Goal: Information Seeking & Learning: Learn about a topic

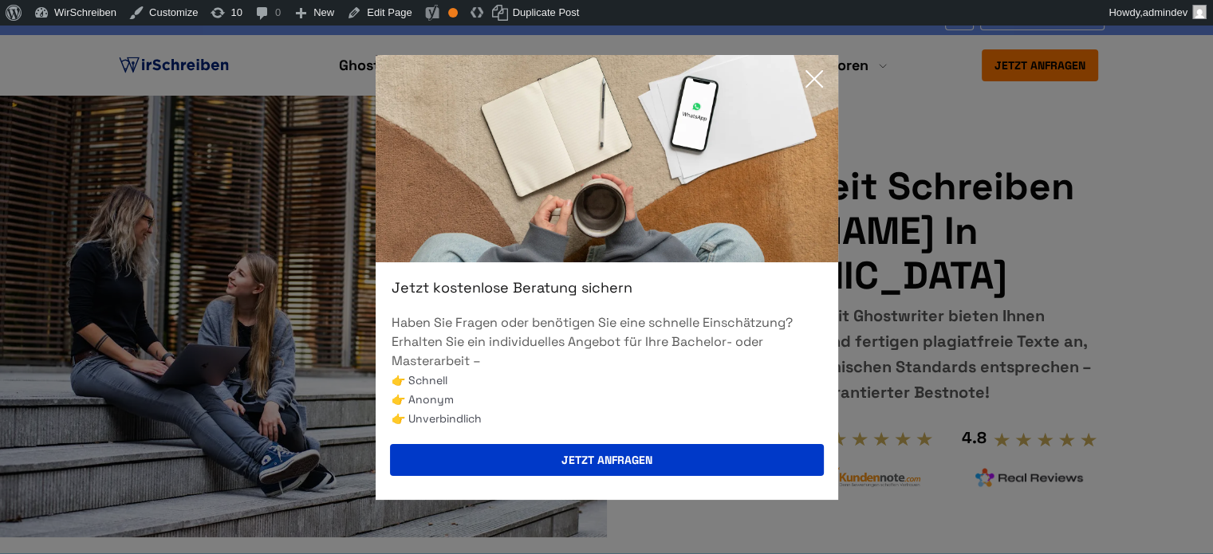
click at [816, 78] on icon at bounding box center [814, 79] width 32 height 32
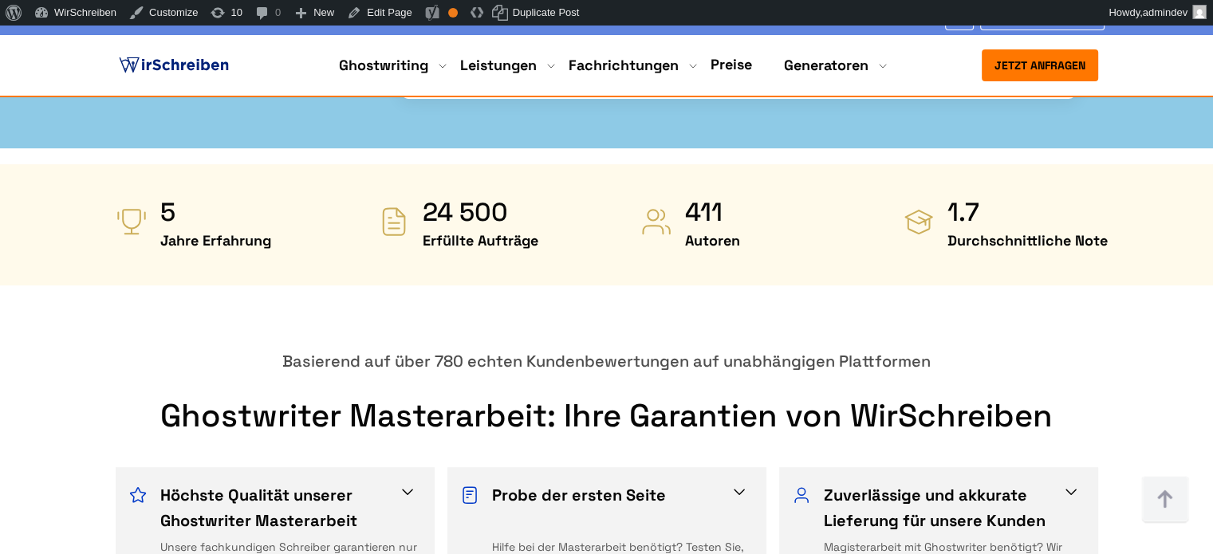
scroll to position [718, 0]
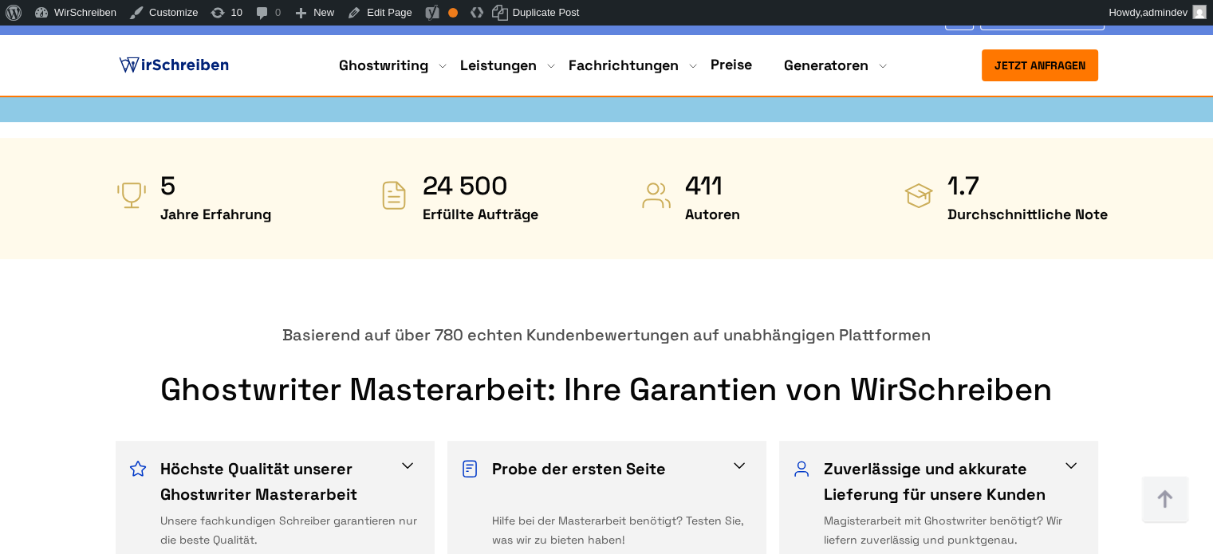
click at [408, 456] on span at bounding box center [407, 465] width 19 height 19
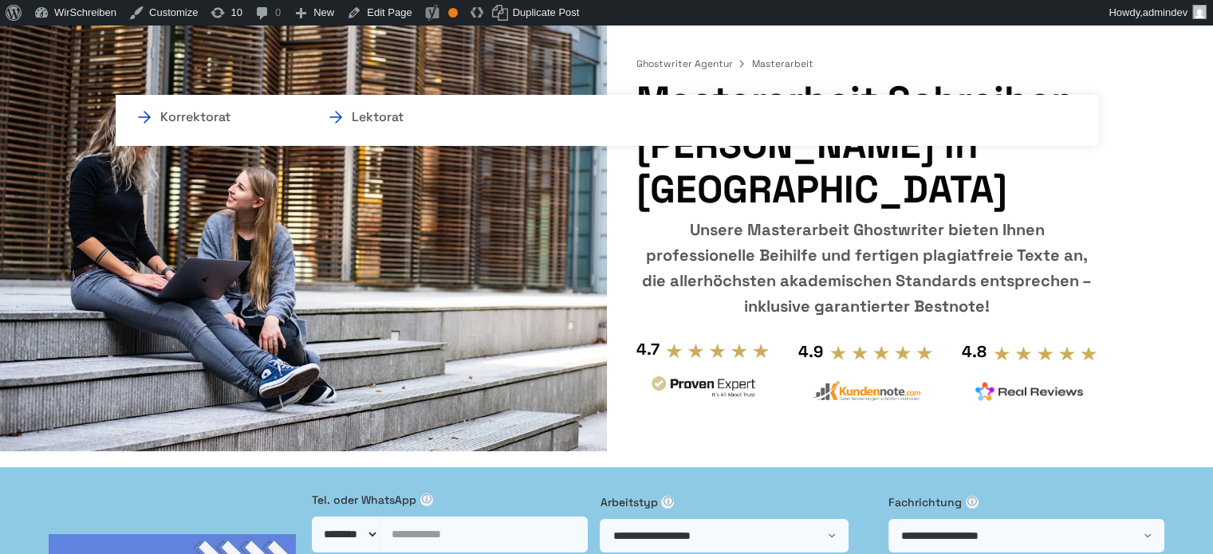
scroll to position [0, 0]
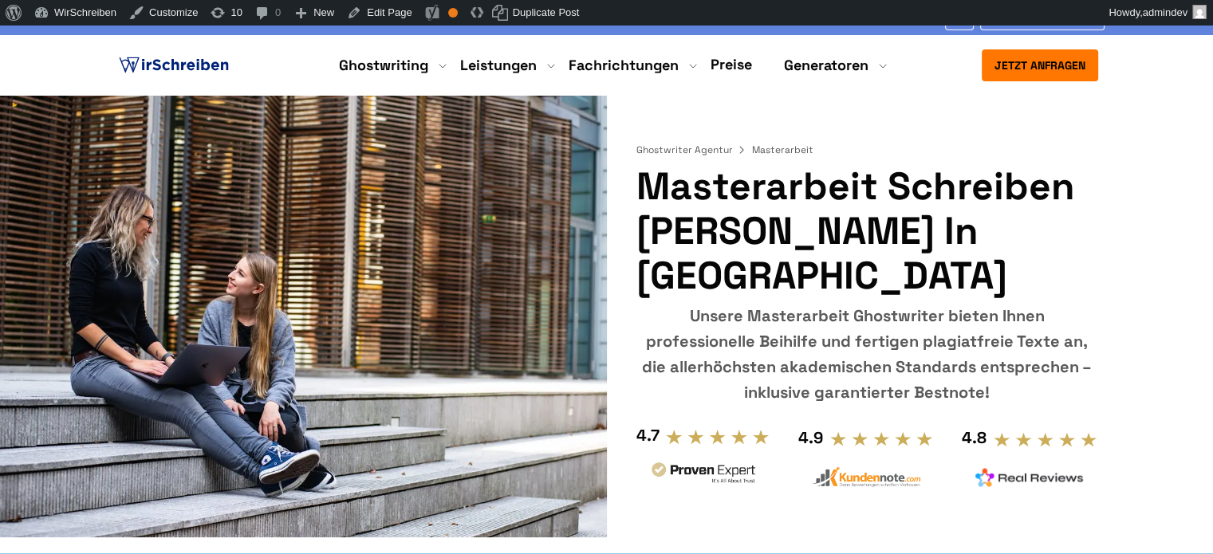
click at [721, 63] on link "Preise" at bounding box center [731, 64] width 41 height 18
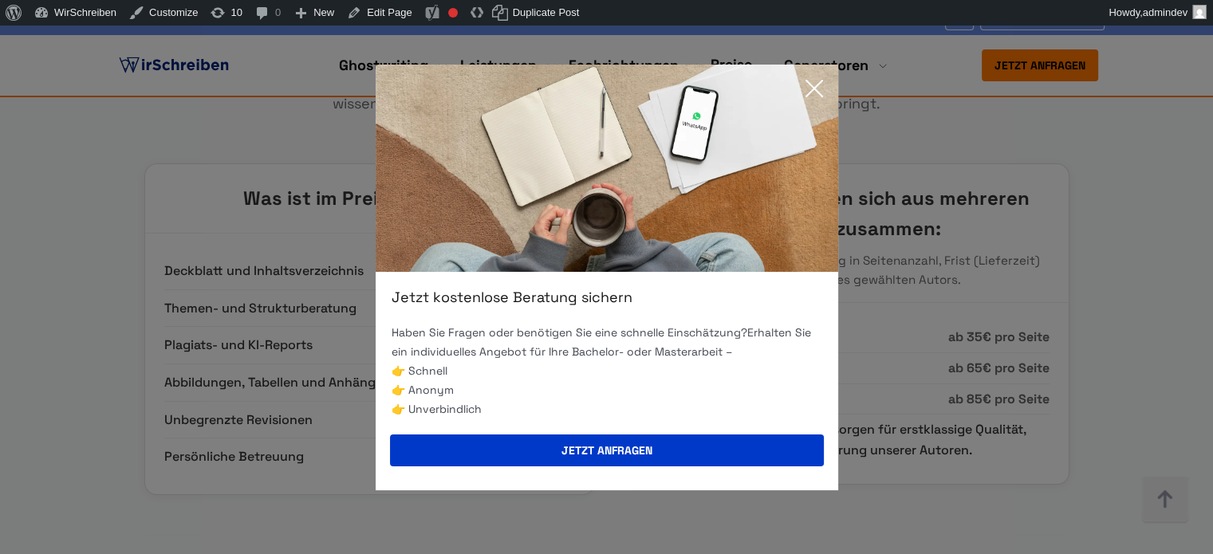
scroll to position [6141, 0]
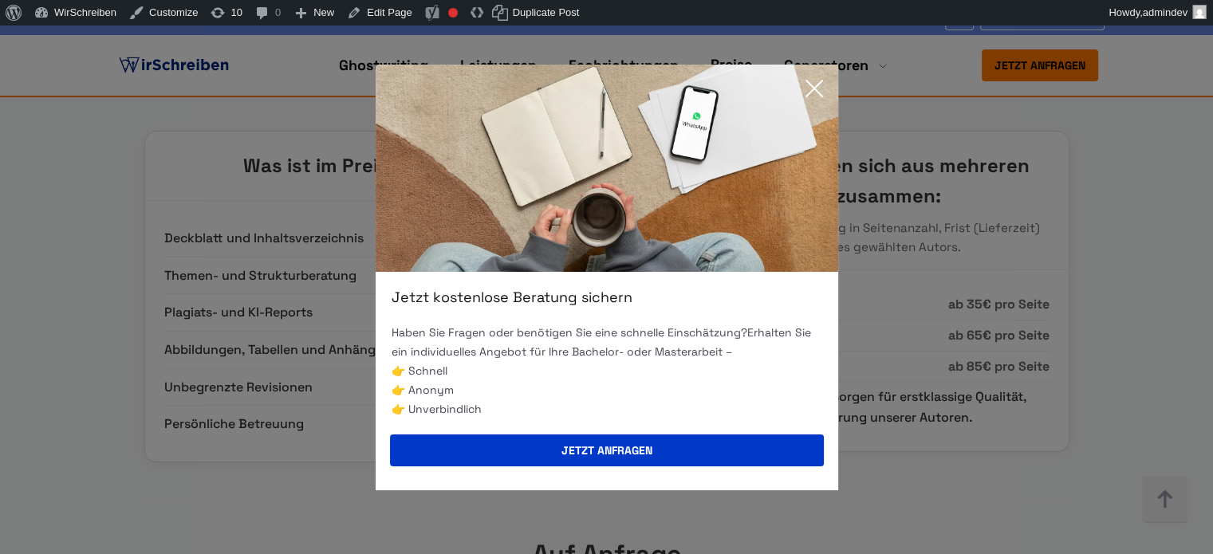
click at [809, 79] on icon at bounding box center [814, 89] width 32 height 32
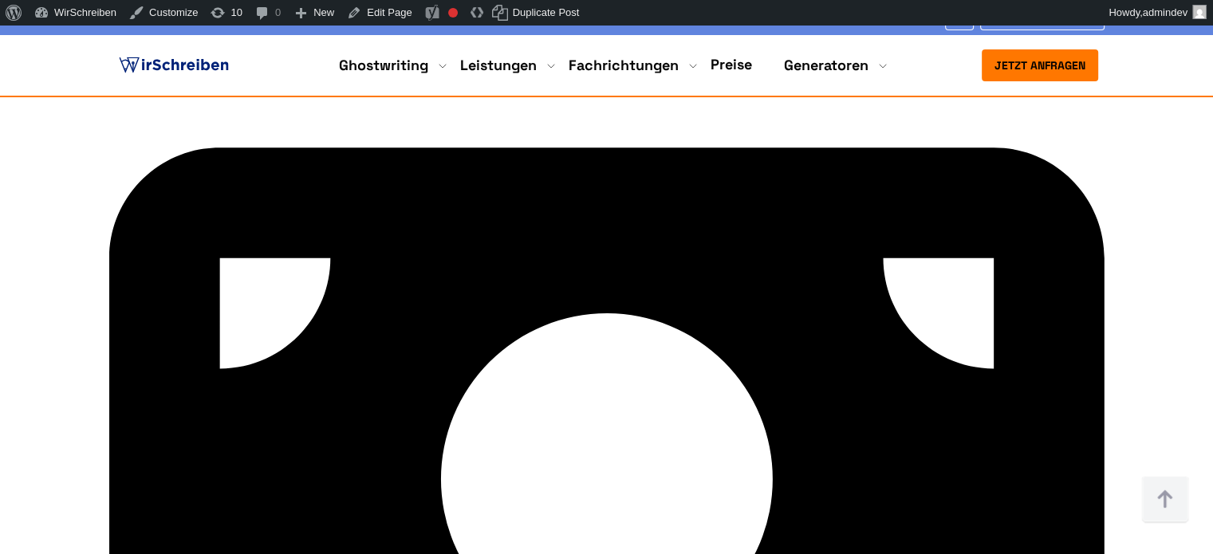
scroll to position [9092, 0]
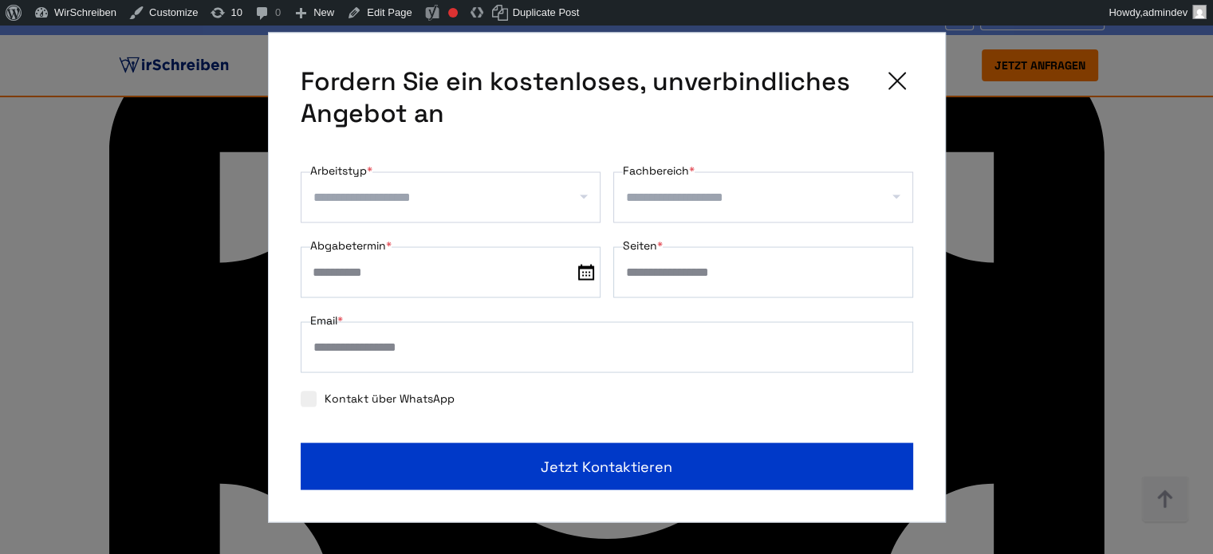
click at [900, 80] on icon at bounding box center [897, 81] width 32 height 32
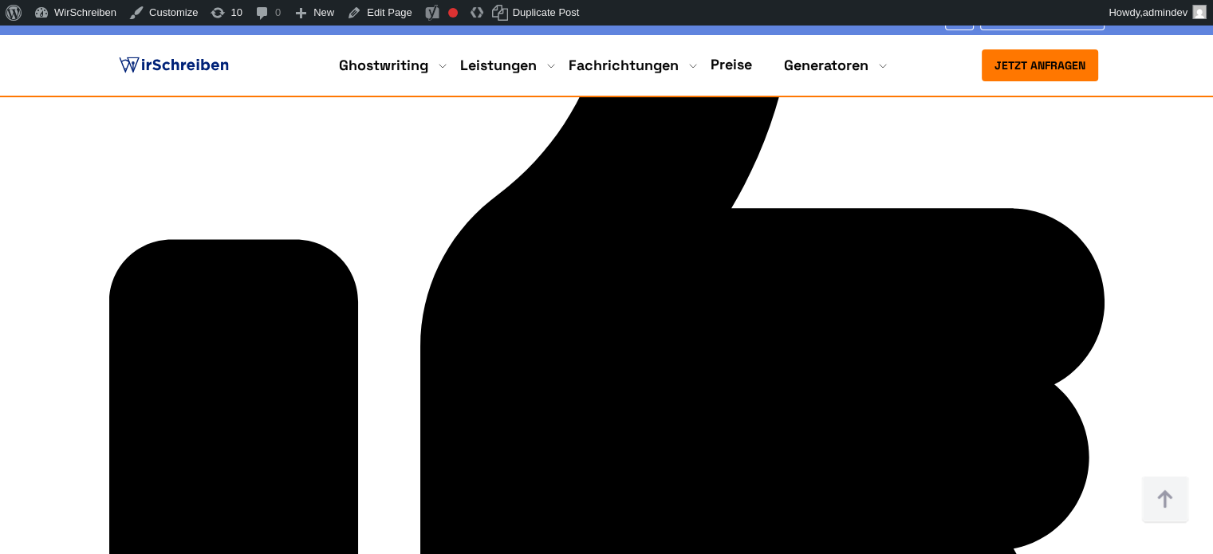
scroll to position [7895, 0]
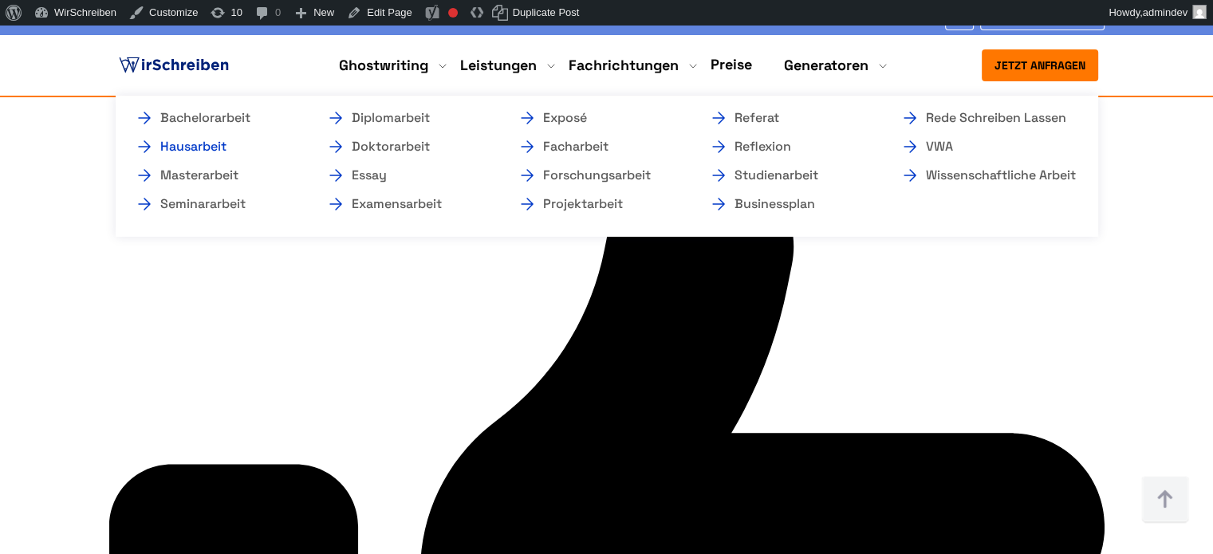
click at [214, 149] on link "Hausarbeit" at bounding box center [215, 146] width 160 height 19
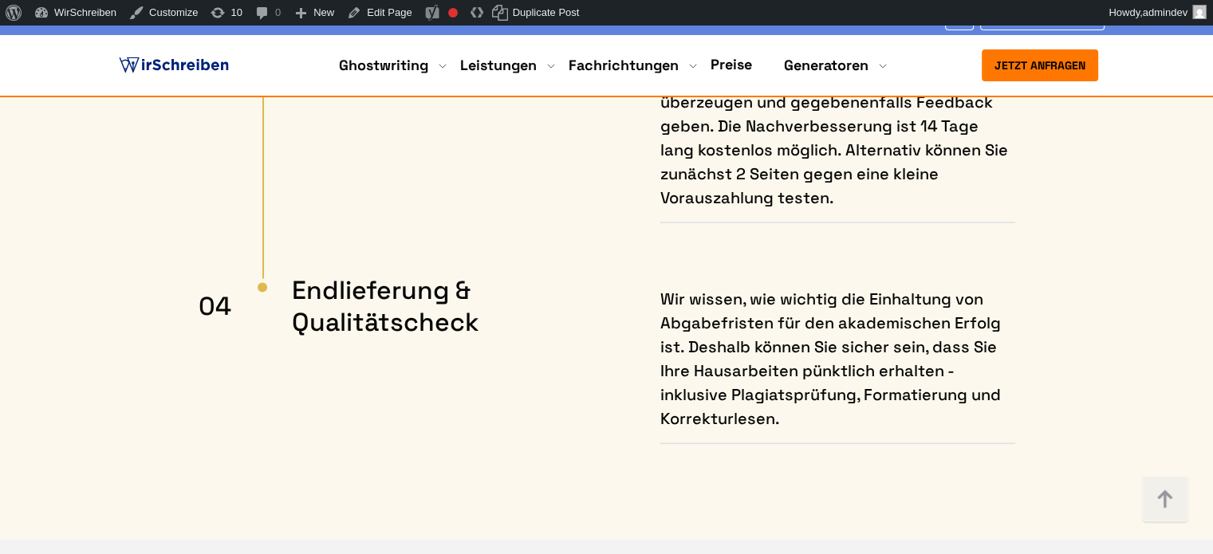
scroll to position [9490, 0]
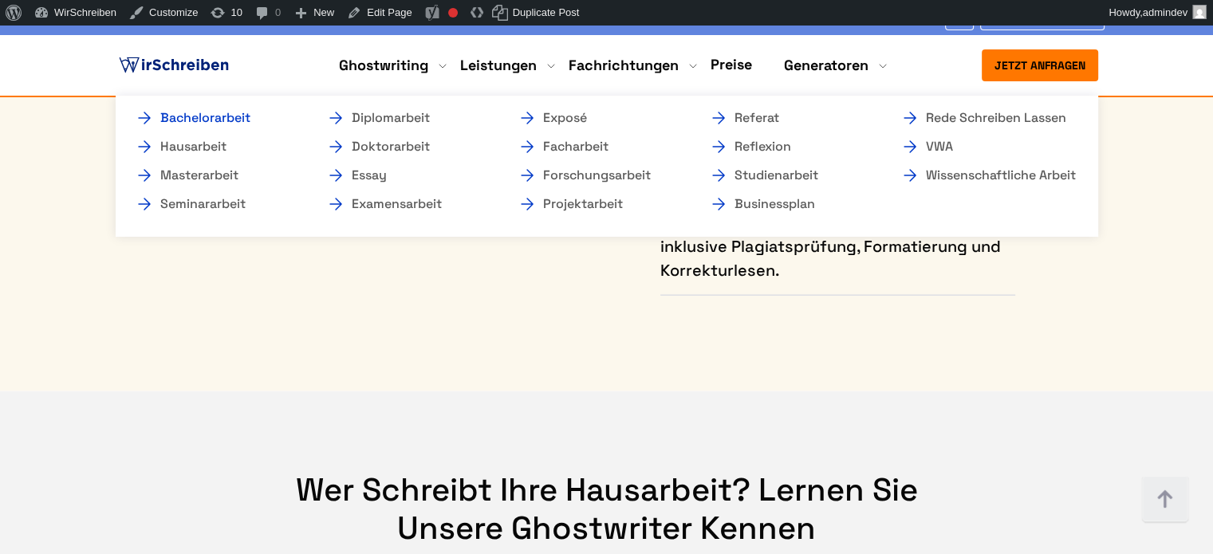
click at [227, 124] on link "Bachelorarbeit" at bounding box center [215, 117] width 160 height 19
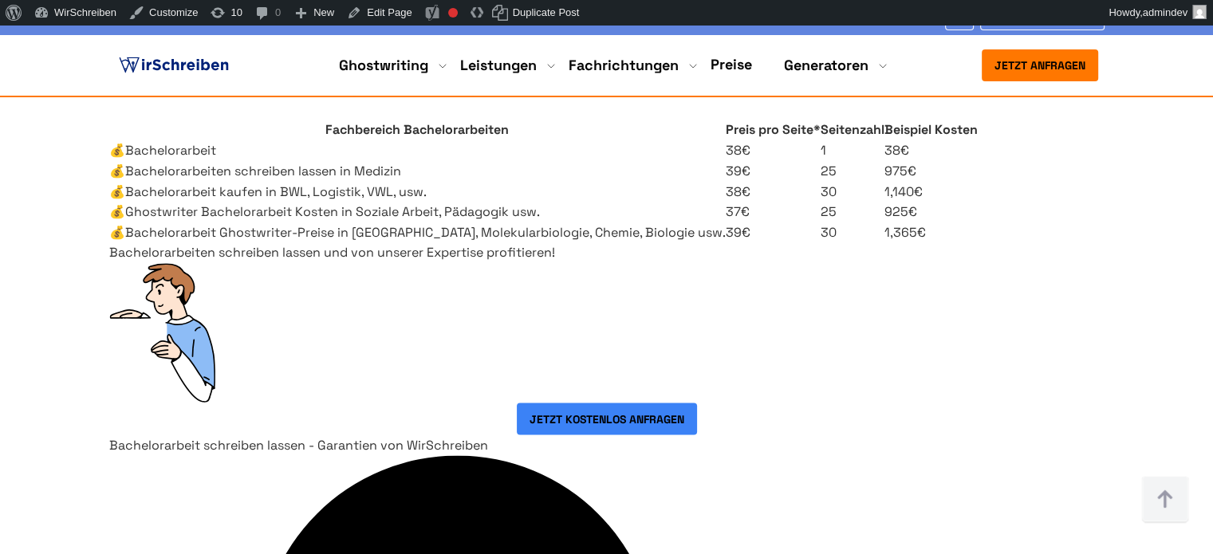
scroll to position [2712, 0]
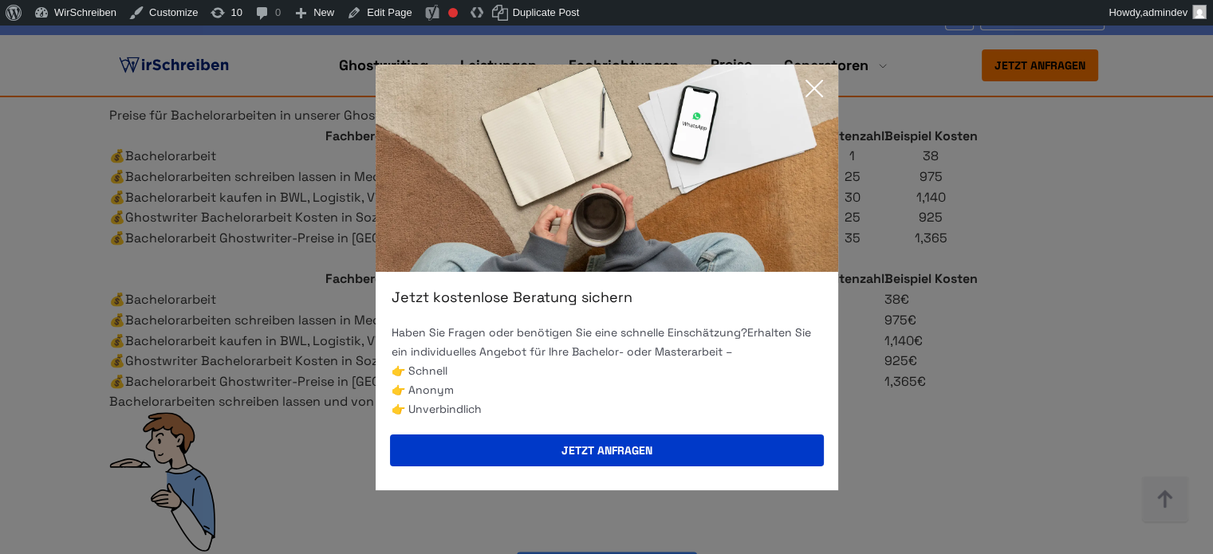
click at [813, 81] on icon at bounding box center [814, 89] width 32 height 32
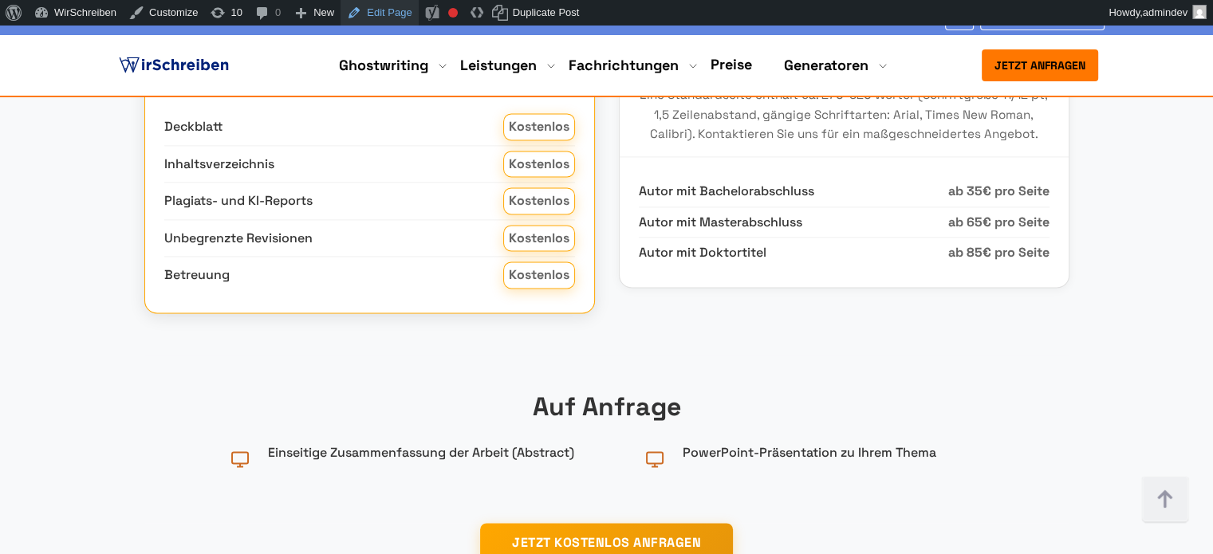
scroll to position [2393, 0]
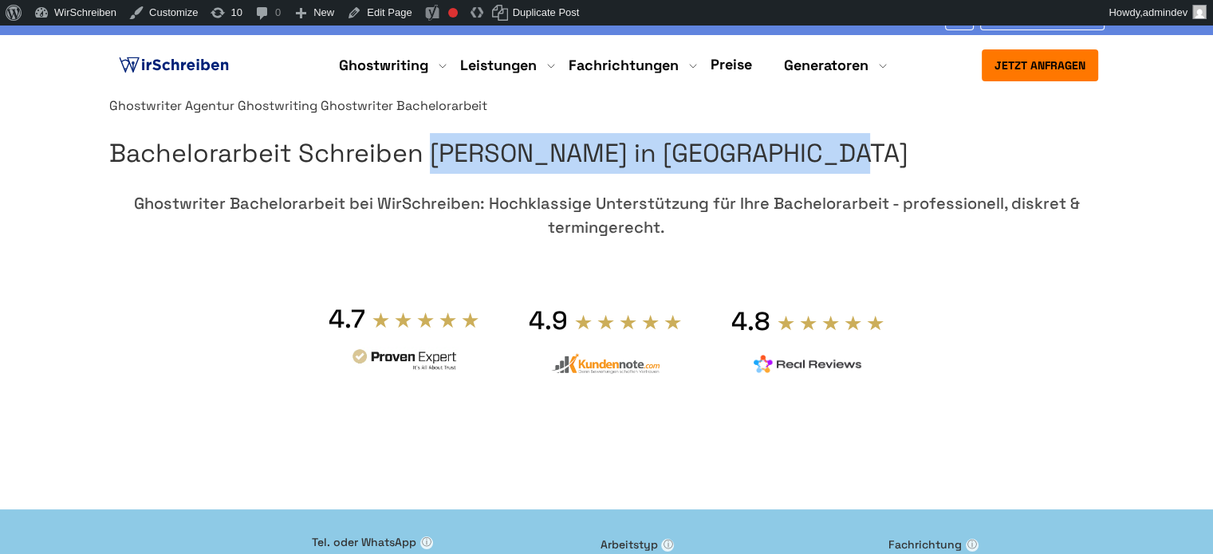
drag, startPoint x: 960, startPoint y: 231, endPoint x: 647, endPoint y: 183, distance: 317.2
click at [647, 174] on h1 "Bachelorarbeit Schreiben Lassen in Deutschland" at bounding box center [606, 153] width 995 height 41
copy h1 "Bachelorarbeit Schreiben Lassen"
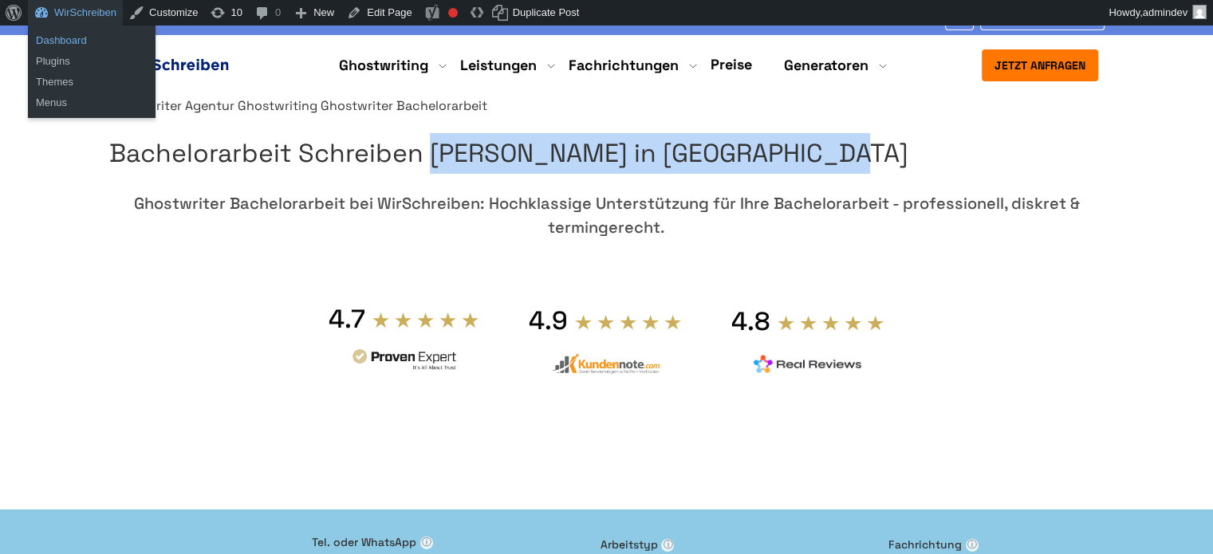
click at [72, 38] on link "Dashboard" at bounding box center [92, 40] width 128 height 21
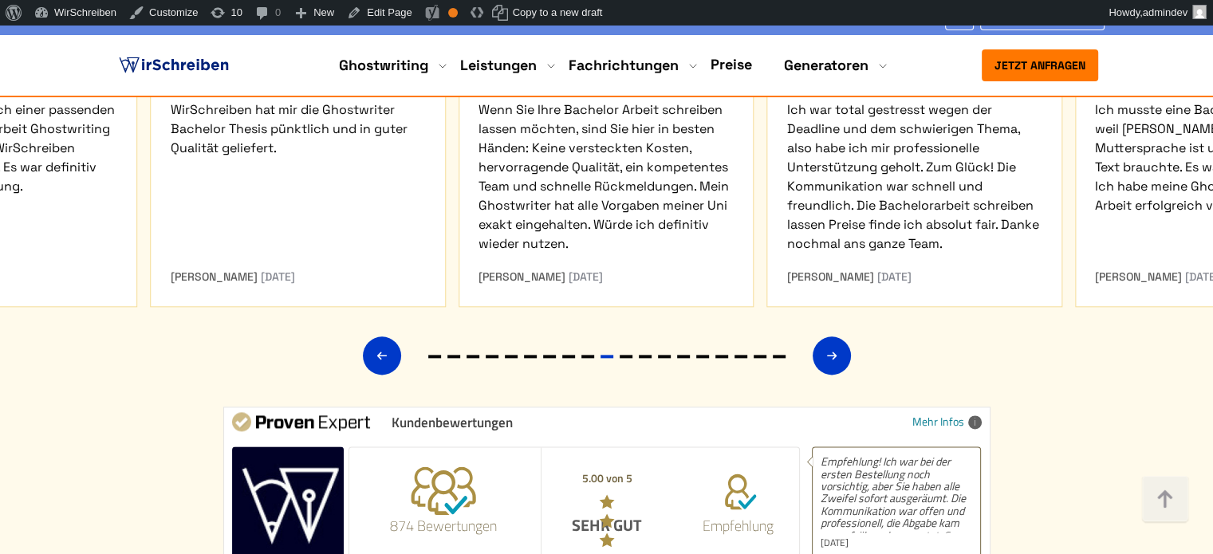
scroll to position [7975, 0]
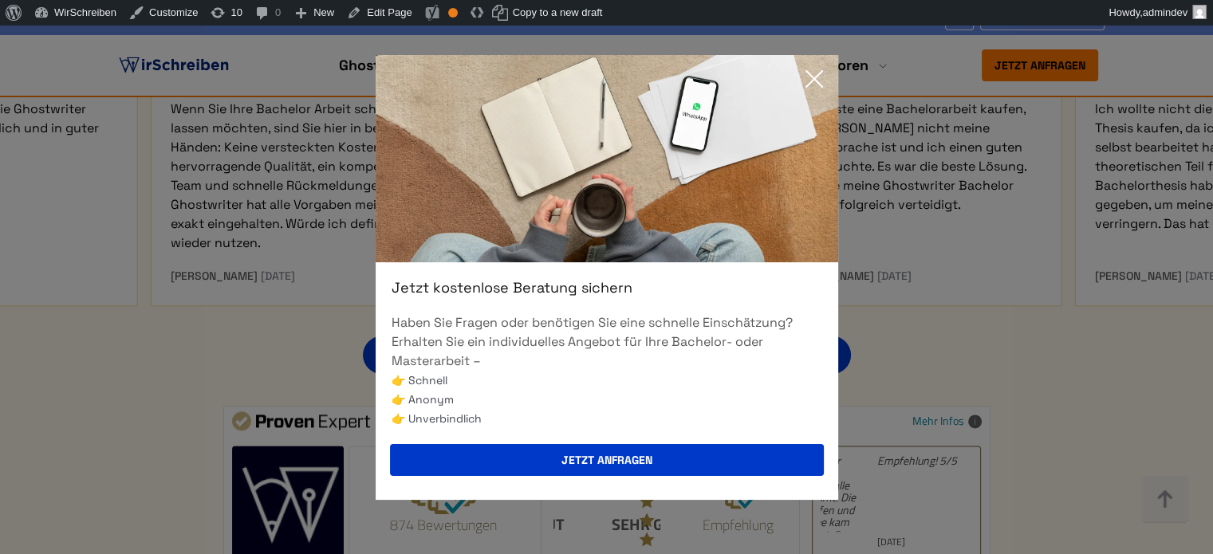
click at [820, 80] on icon at bounding box center [814, 79] width 32 height 32
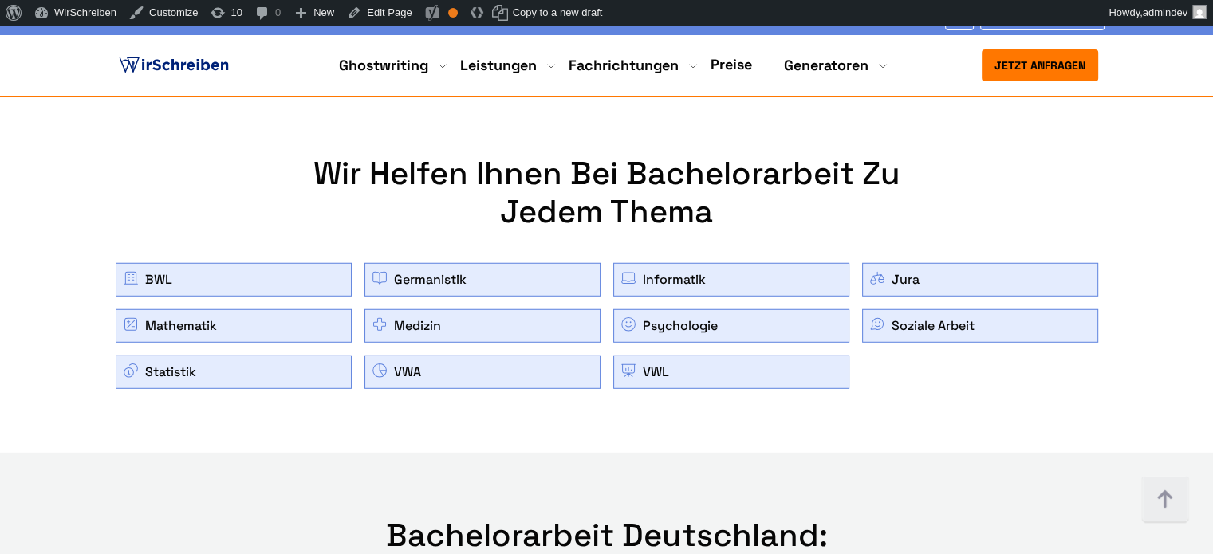
scroll to position [10368, 0]
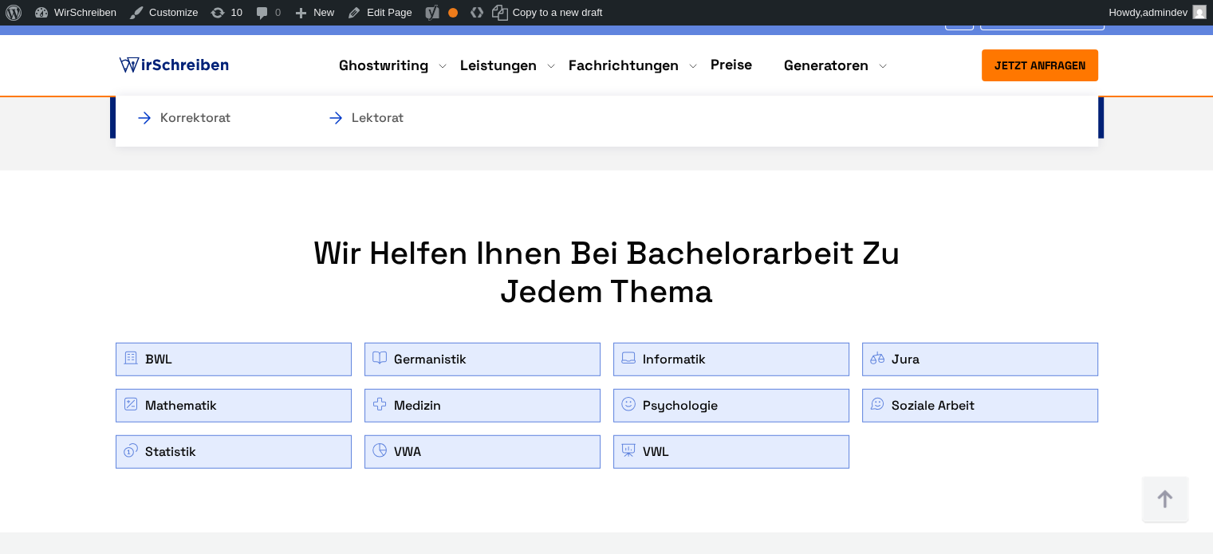
click at [480, 61] on li "Leistungen Korrektorat Lektorat" at bounding box center [498, 65] width 77 height 19
drag, startPoint x: 457, startPoint y: 61, endPoint x: 510, endPoint y: 63, distance: 53.5
click at [510, 63] on ul "Ghostwriting Bachelorarbeit Hausarbeit Masterarbeit Seminararbeit Diplomarbeit …" at bounding box center [606, 65] width 561 height 21
drag, startPoint x: 454, startPoint y: 46, endPoint x: 510, endPoint y: 68, distance: 60.6
click at [510, 68] on nav "Jetzt anfragen 9:00 - 18:00 Mo.-So. +41415126005 Über uns" at bounding box center [606, 65] width 1213 height 61
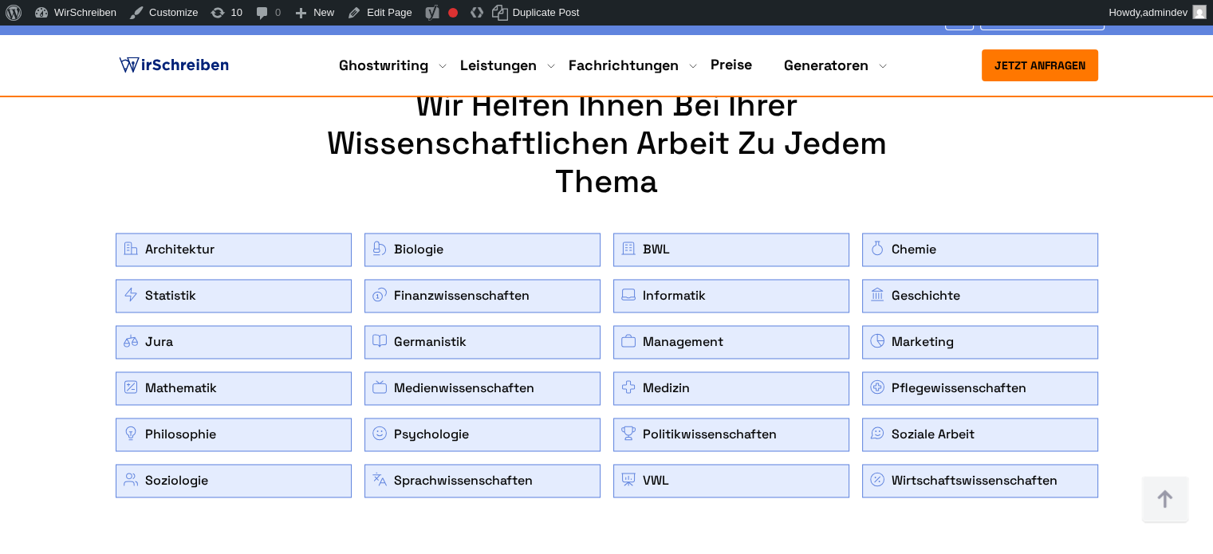
scroll to position [2552, 0]
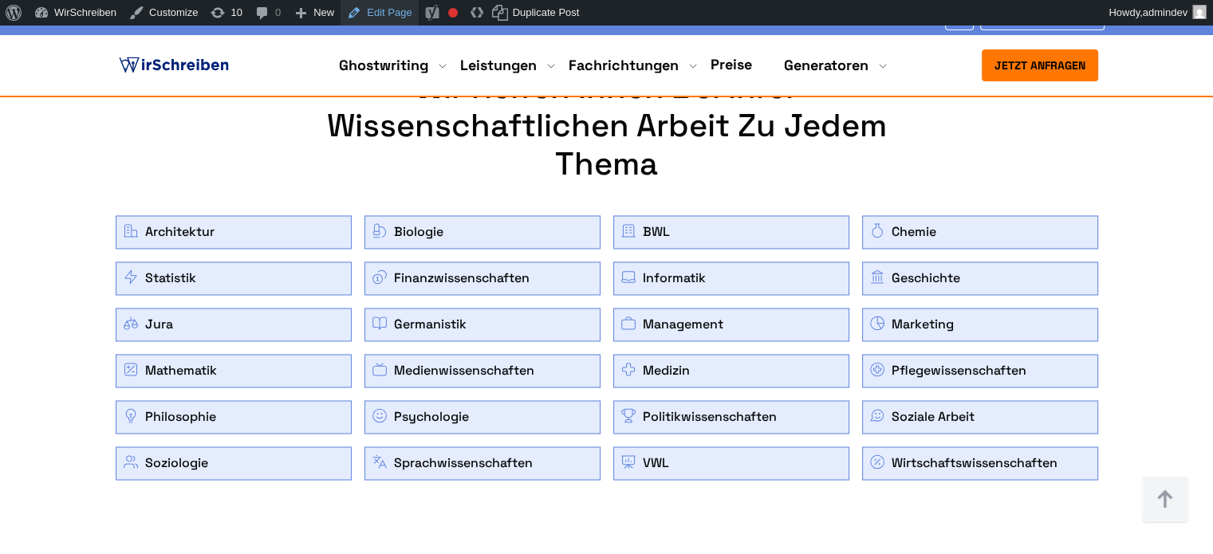
click at [374, 7] on link "Edit Page" at bounding box center [379, 13] width 77 height 26
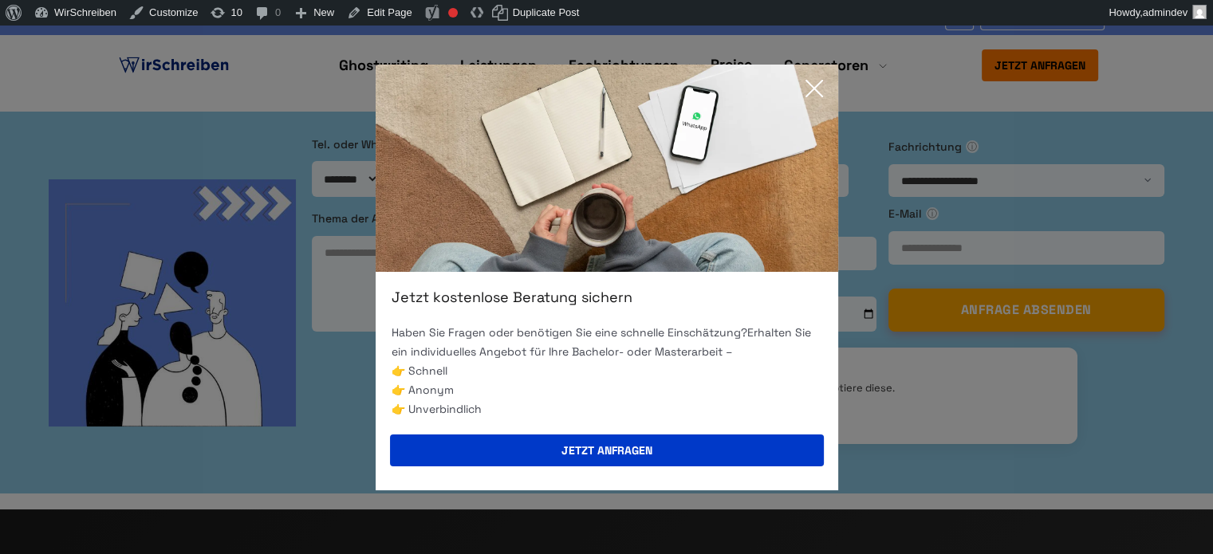
click at [804, 93] on icon at bounding box center [814, 89] width 32 height 32
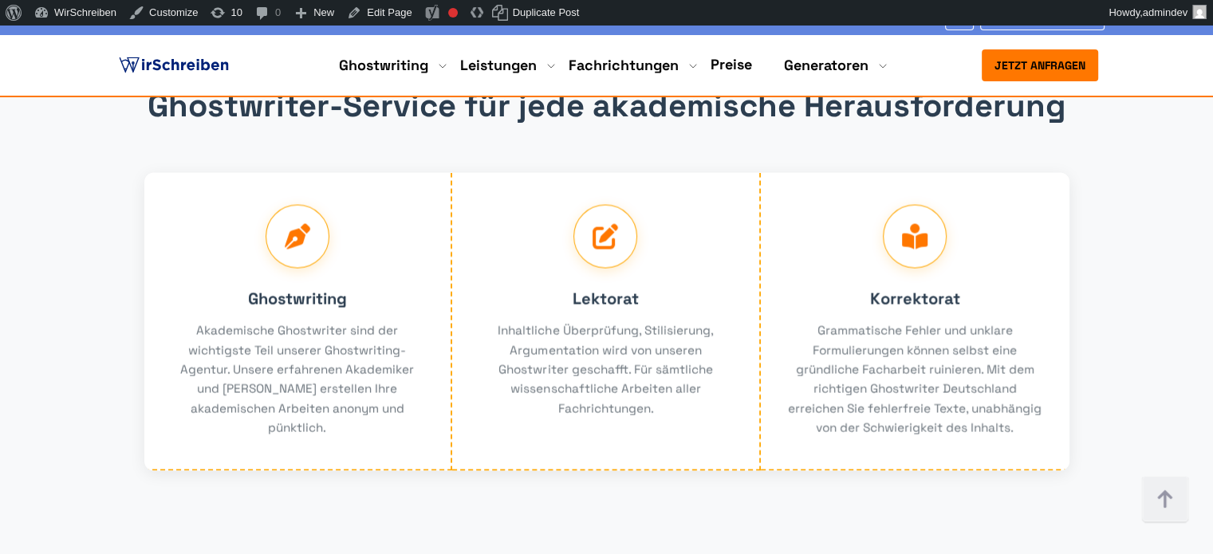
scroll to position [3350, 0]
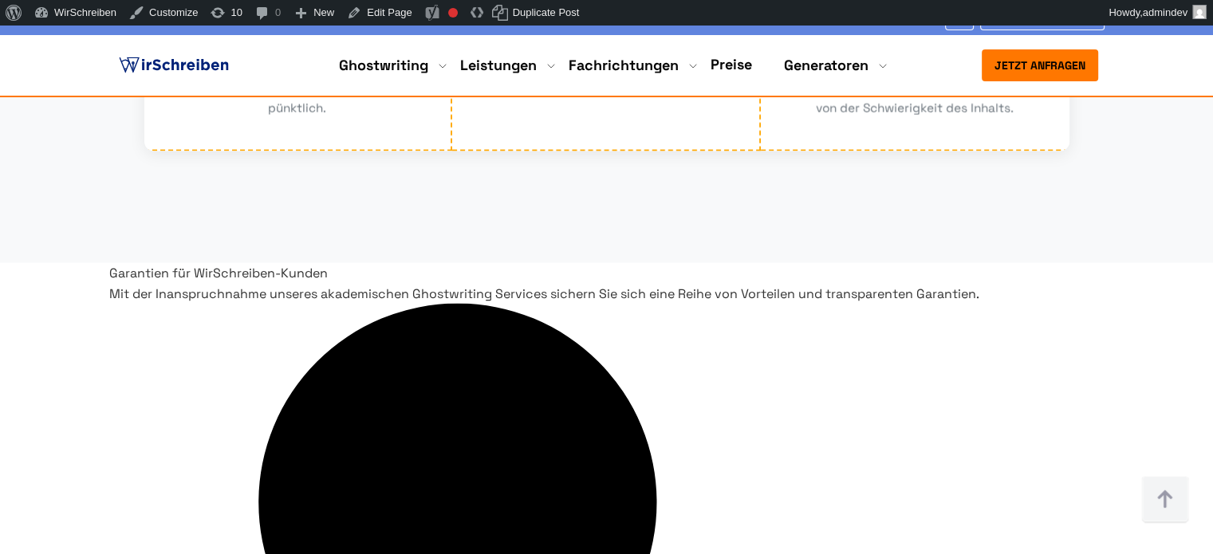
copy span "35€/Seite"
drag, startPoint x: 501, startPoint y: 199, endPoint x: 519, endPoint y: 197, distance: 18.4
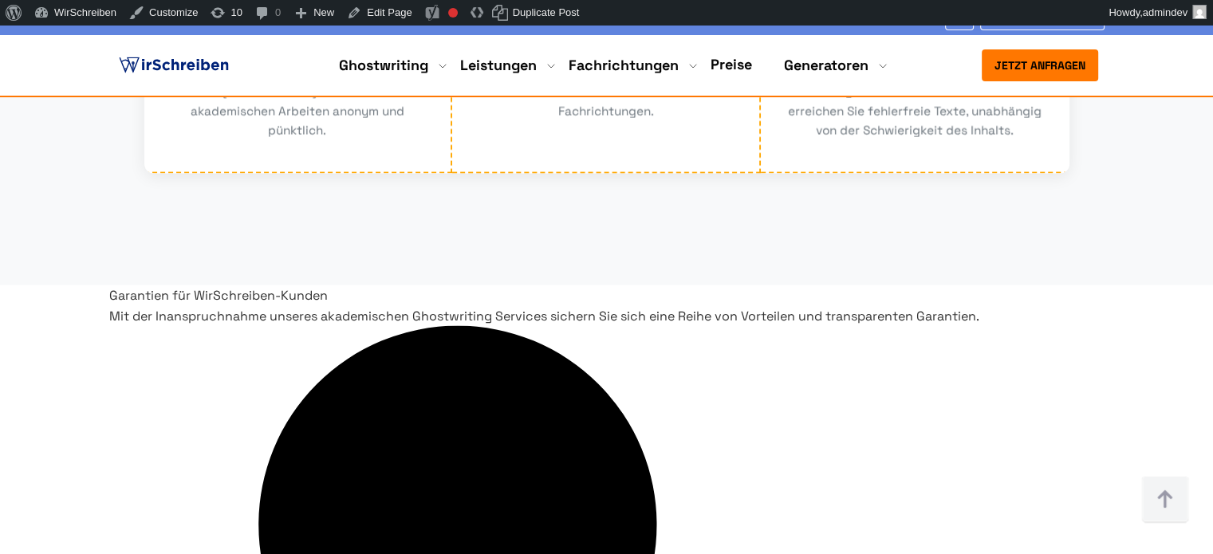
scroll to position [3357, 0]
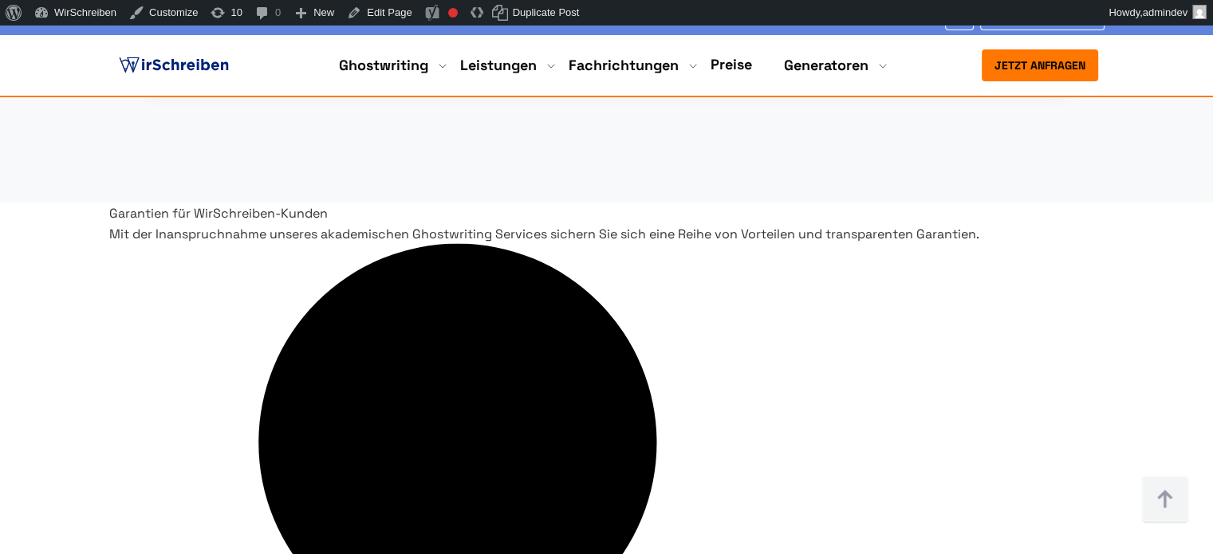
scroll to position [3437, 0]
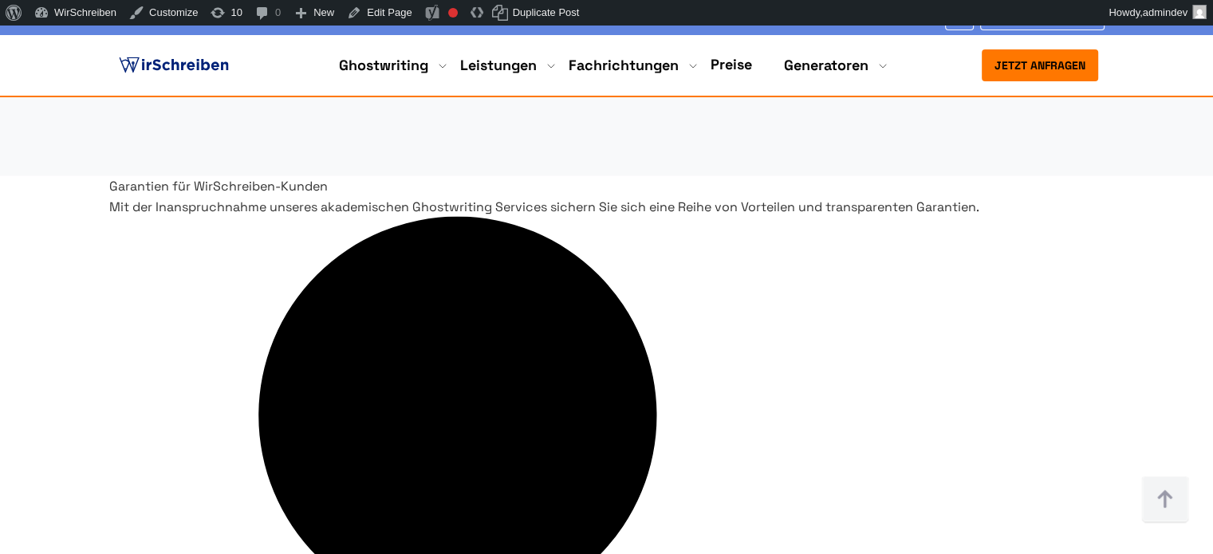
copy p "Das ist im Preis inbegriffen"
drag, startPoint x: 293, startPoint y: 254, endPoint x: 444, endPoint y: 251, distance: 151.6
